Goal: Navigation & Orientation: Find specific page/section

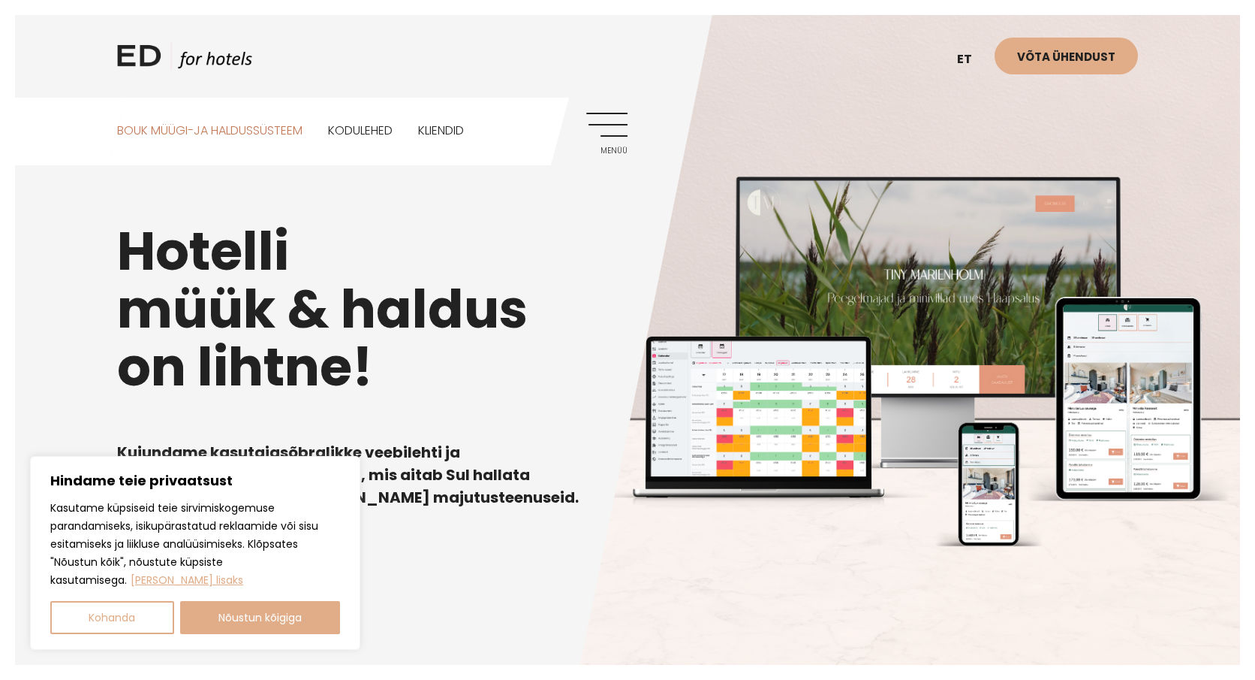
click at [271, 128] on link "BOUK MÜÜGI-JA HALDUSSÜSTEEM" at bounding box center [209, 131] width 185 height 67
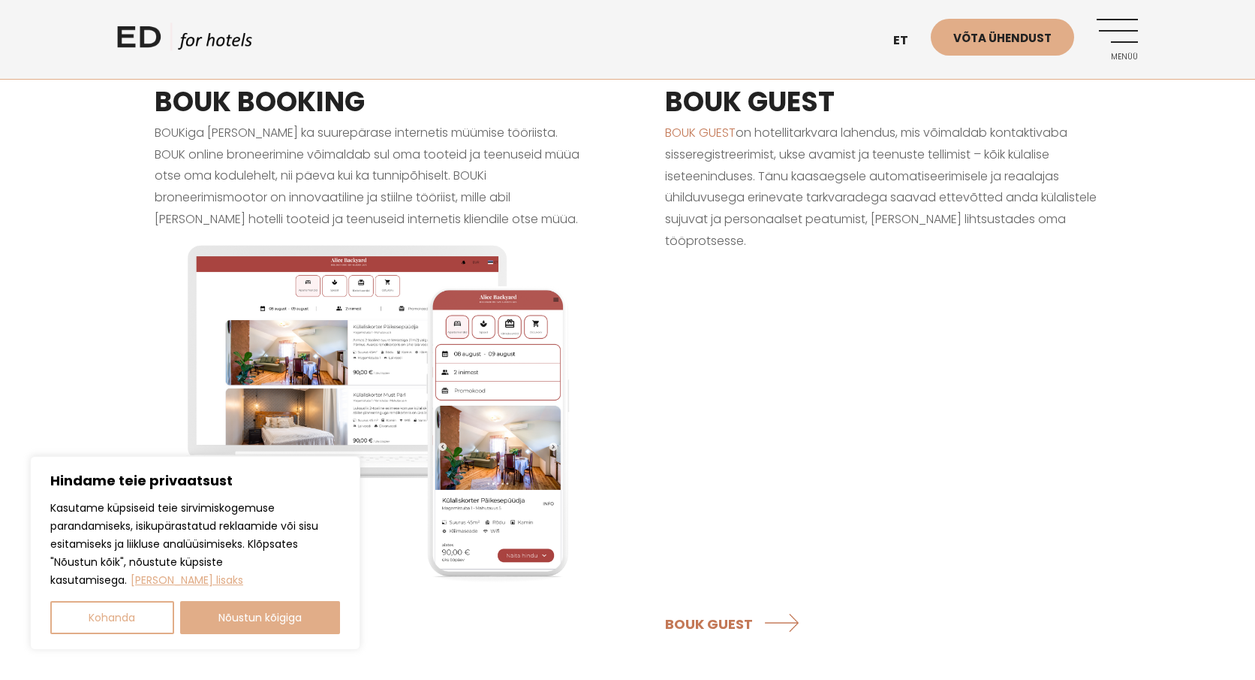
scroll to position [1315, 0]
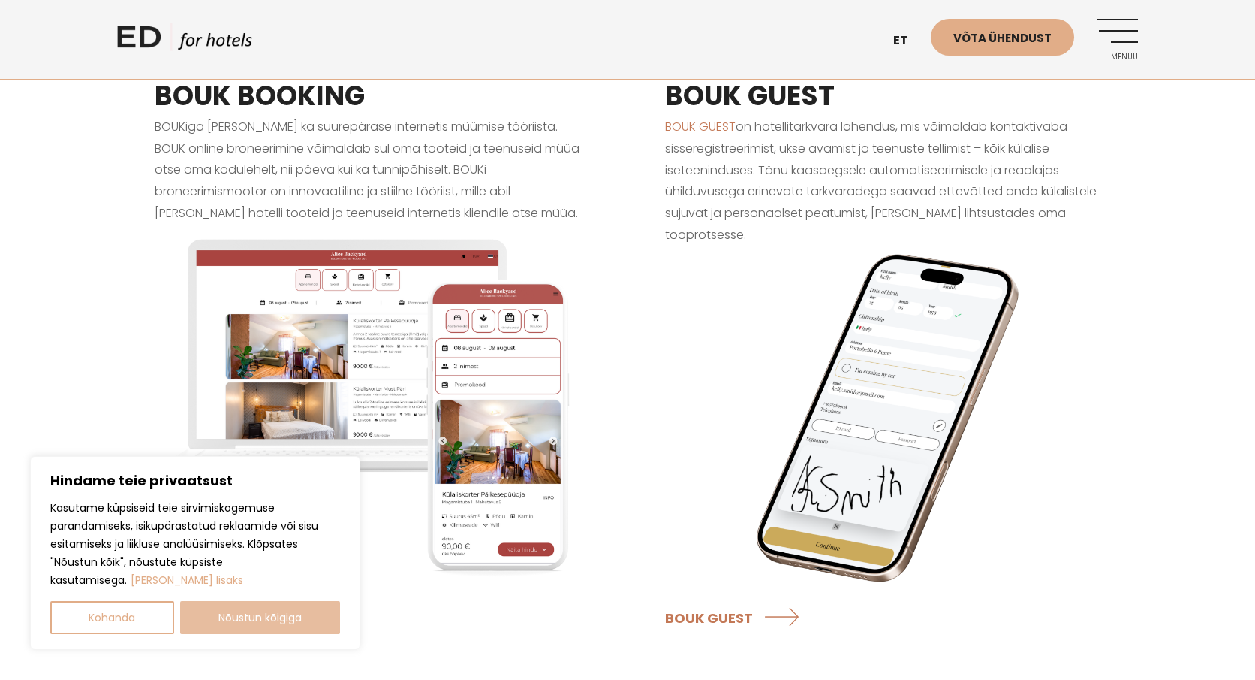
click at [272, 620] on button "Nõustun kõigiga" at bounding box center [260, 617] width 161 height 33
checkbox input "true"
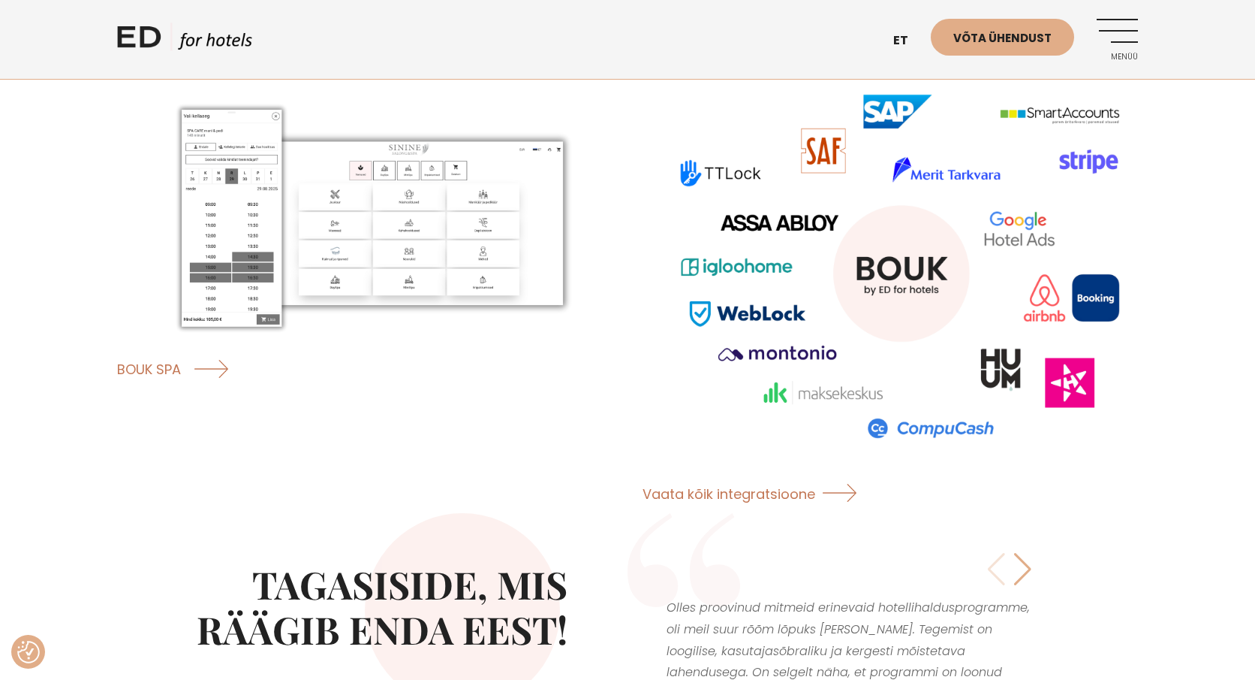
scroll to position [2288, 0]
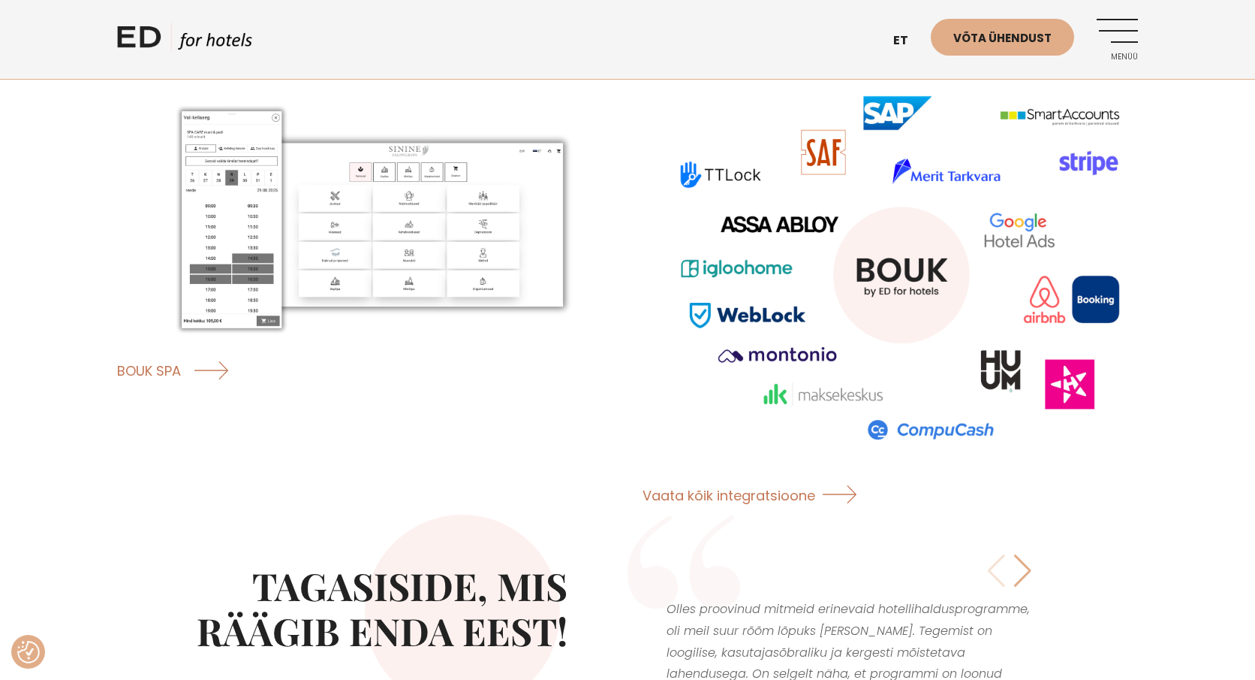
click at [418, 224] on img at bounding box center [365, 219] width 496 height 248
click at [418, 225] on img at bounding box center [365, 219] width 496 height 248
click at [1127, 26] on link "Menüü" at bounding box center [1117, 39] width 41 height 41
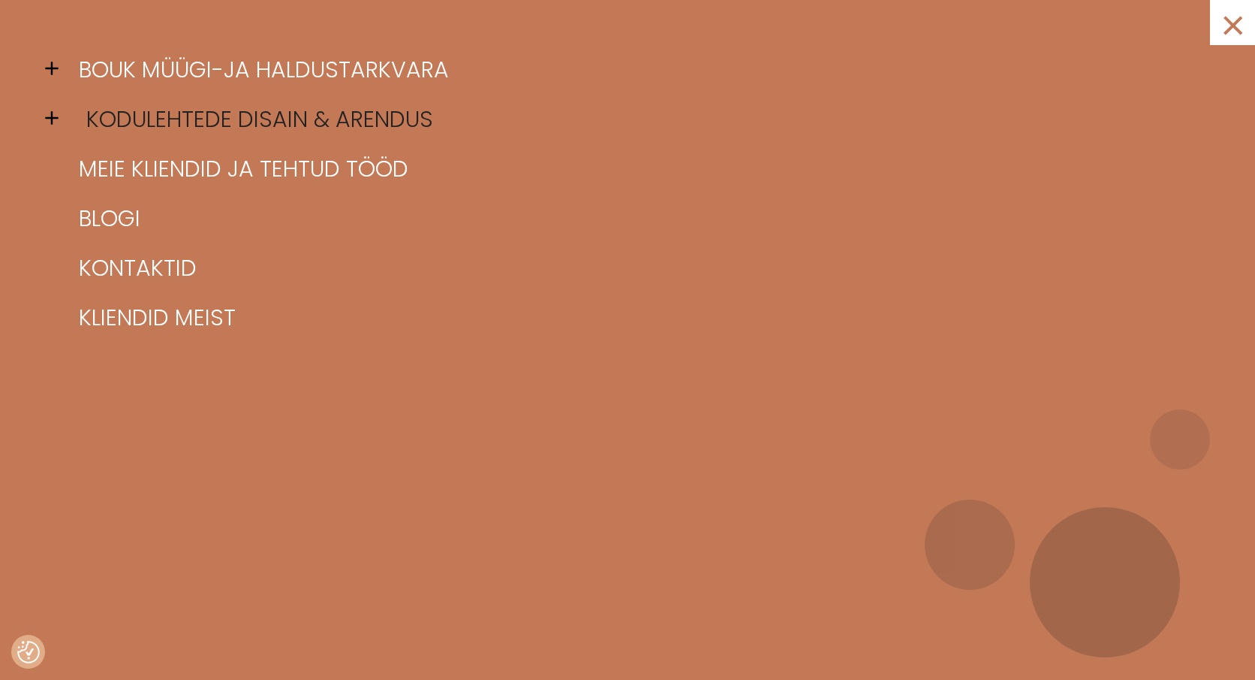
click at [160, 117] on link "Kodulehtede disain & arendus" at bounding box center [646, 120] width 1143 height 50
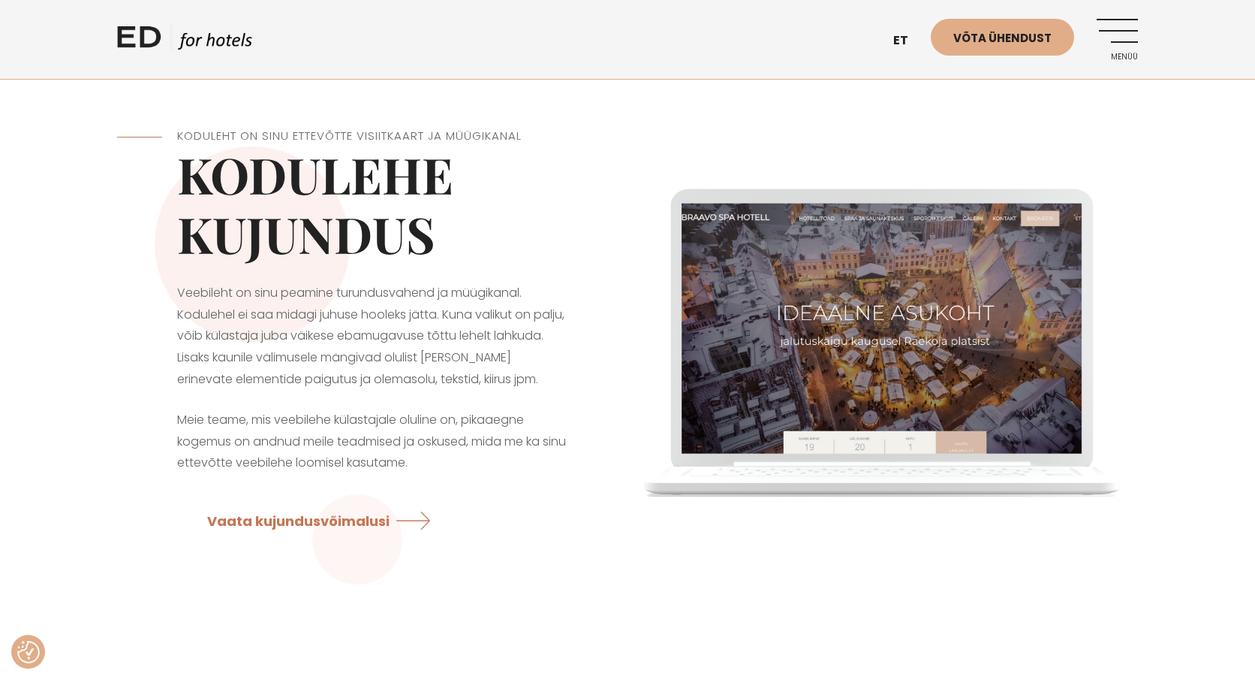
click at [1117, 26] on link "Menüü" at bounding box center [1117, 39] width 41 height 41
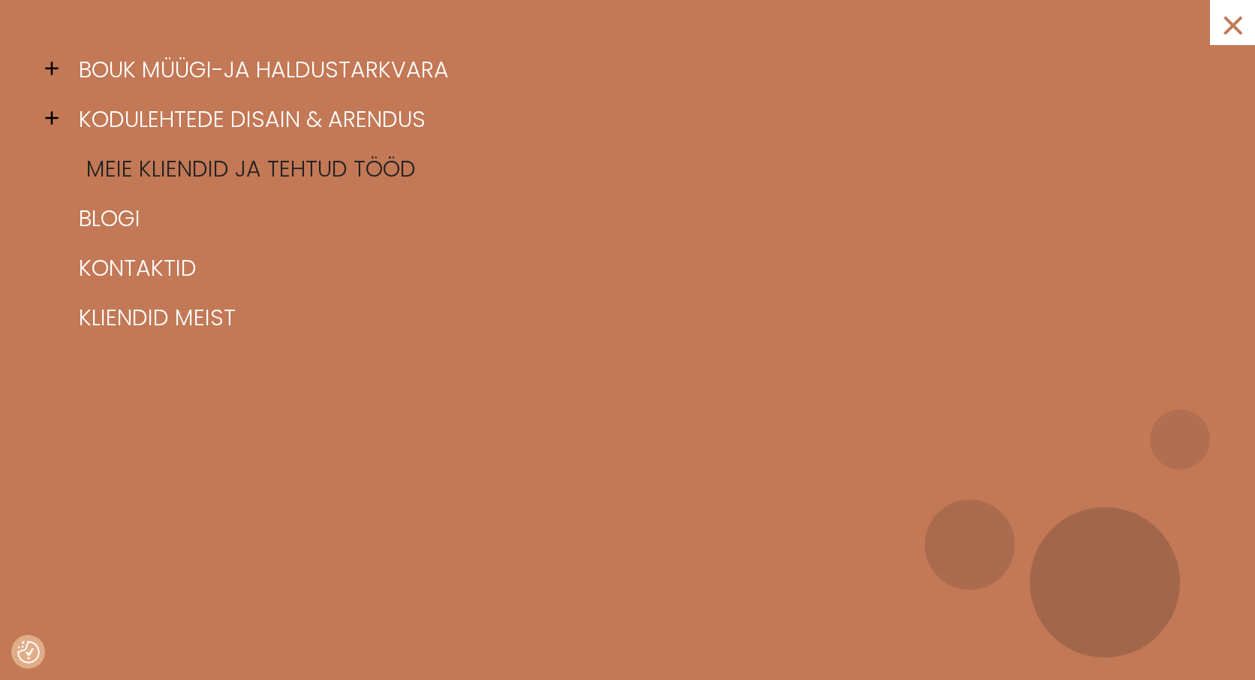
click at [136, 176] on link "Meie kliendid ja tehtud tööd" at bounding box center [646, 169] width 1143 height 50
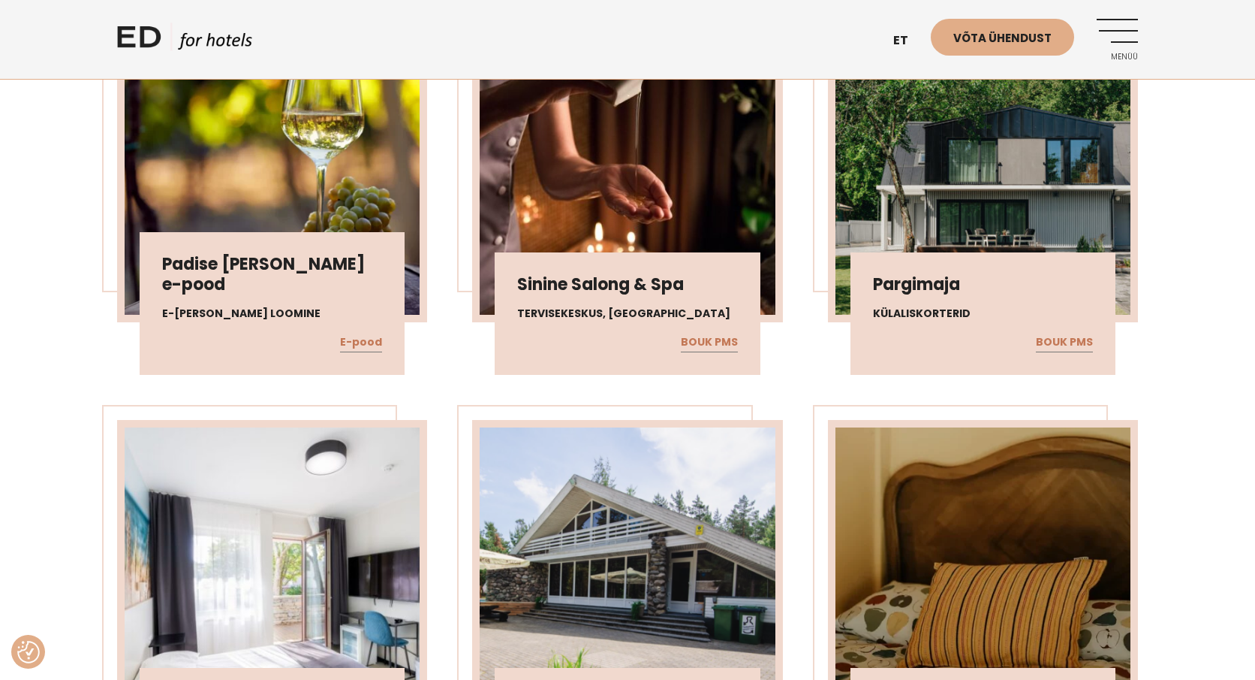
scroll to position [1052, 0]
click at [948, 213] on img at bounding box center [983, 162] width 295 height 303
click at [910, 290] on h3 "Pargimaja" at bounding box center [983, 284] width 220 height 20
click at [898, 317] on h4 "Külaliskorterid" at bounding box center [983, 313] width 220 height 16
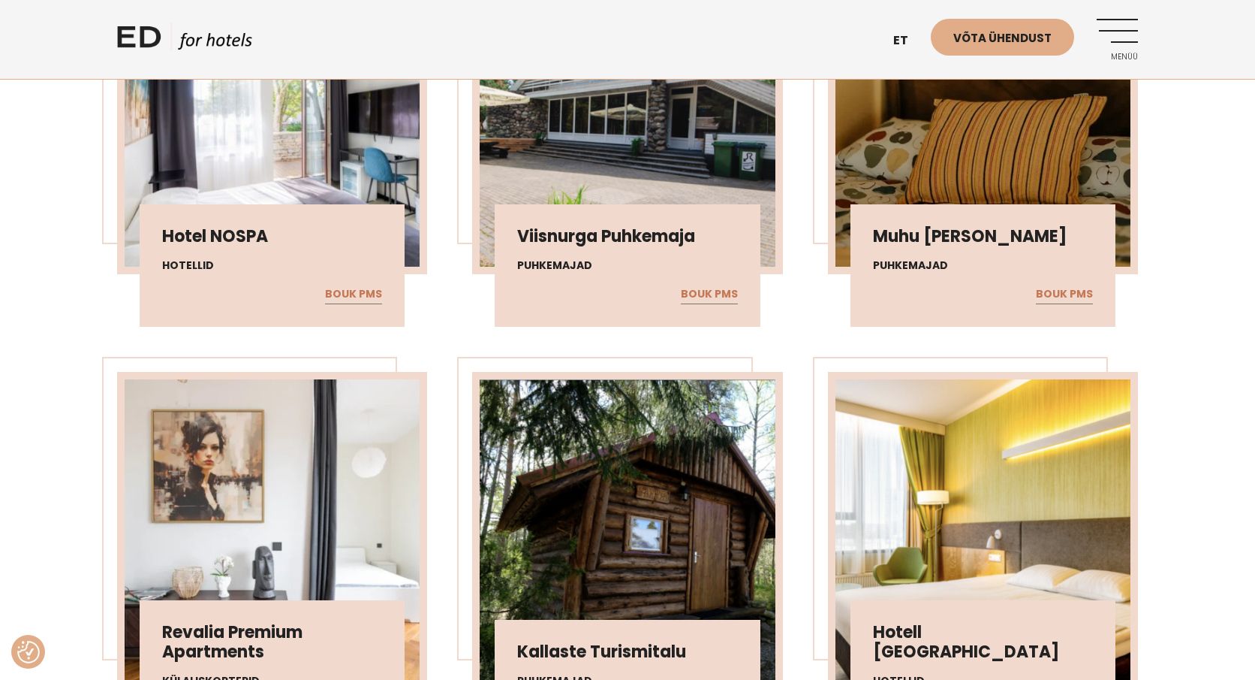
scroll to position [1511, 0]
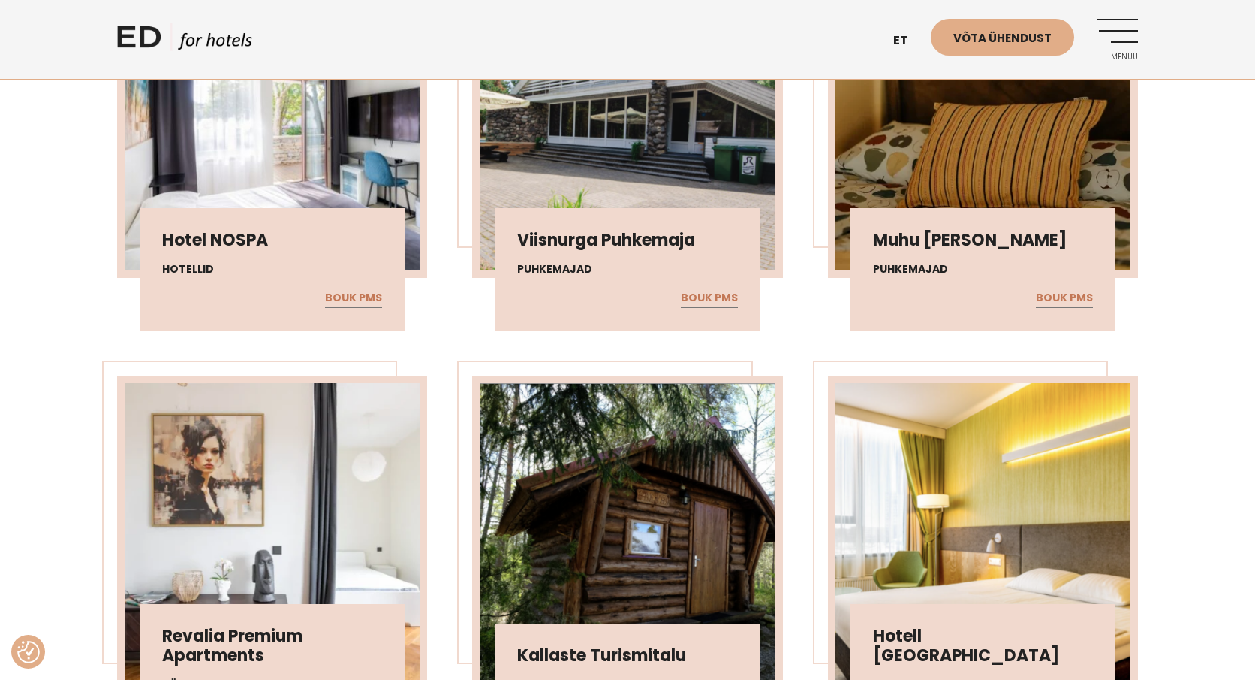
click at [349, 306] on div "Hotel NOSPA Hotellid BOUK PMS" at bounding box center [272, 269] width 265 height 123
click at [349, 296] on link "BOUK PMS" at bounding box center [353, 298] width 57 height 20
